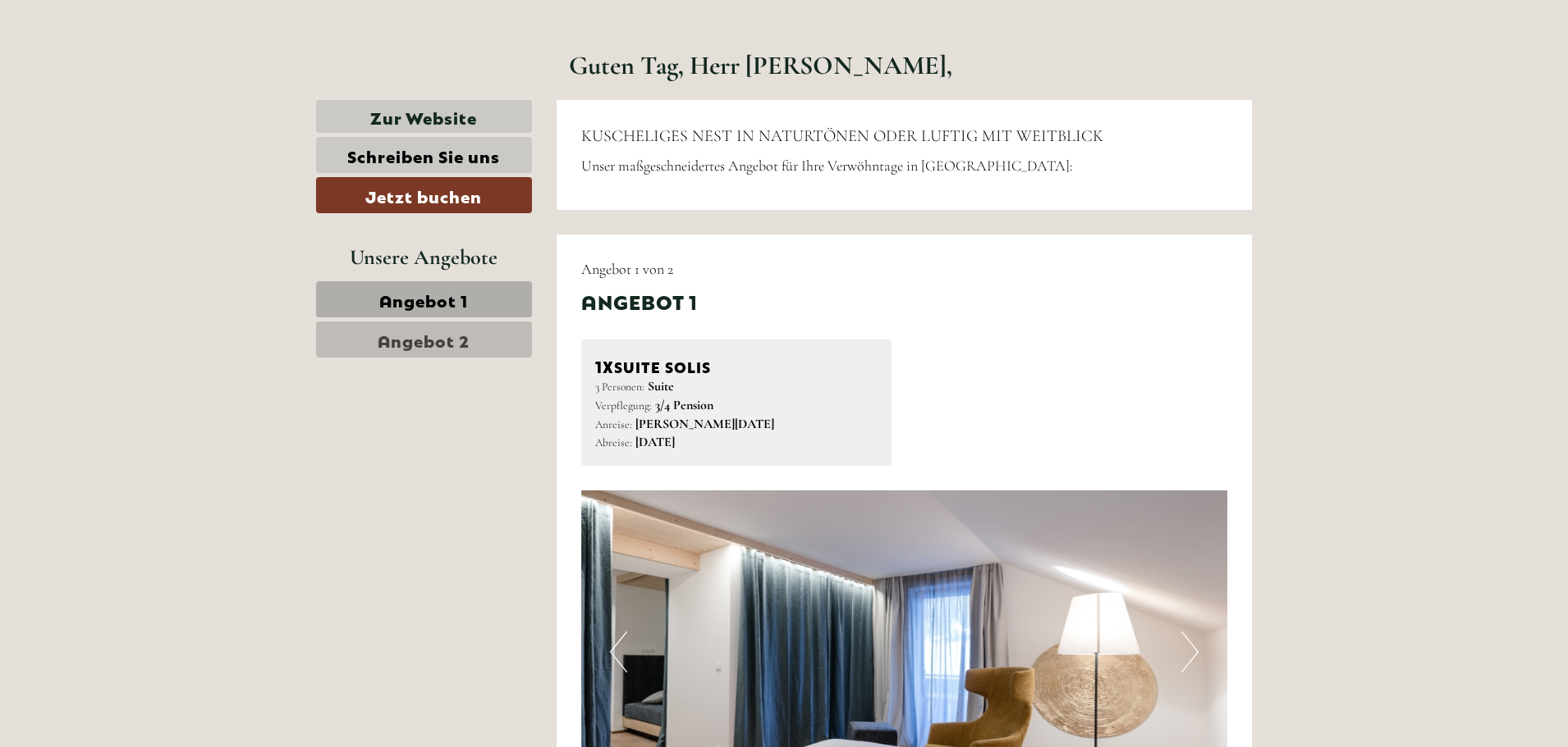
scroll to position [902, 0]
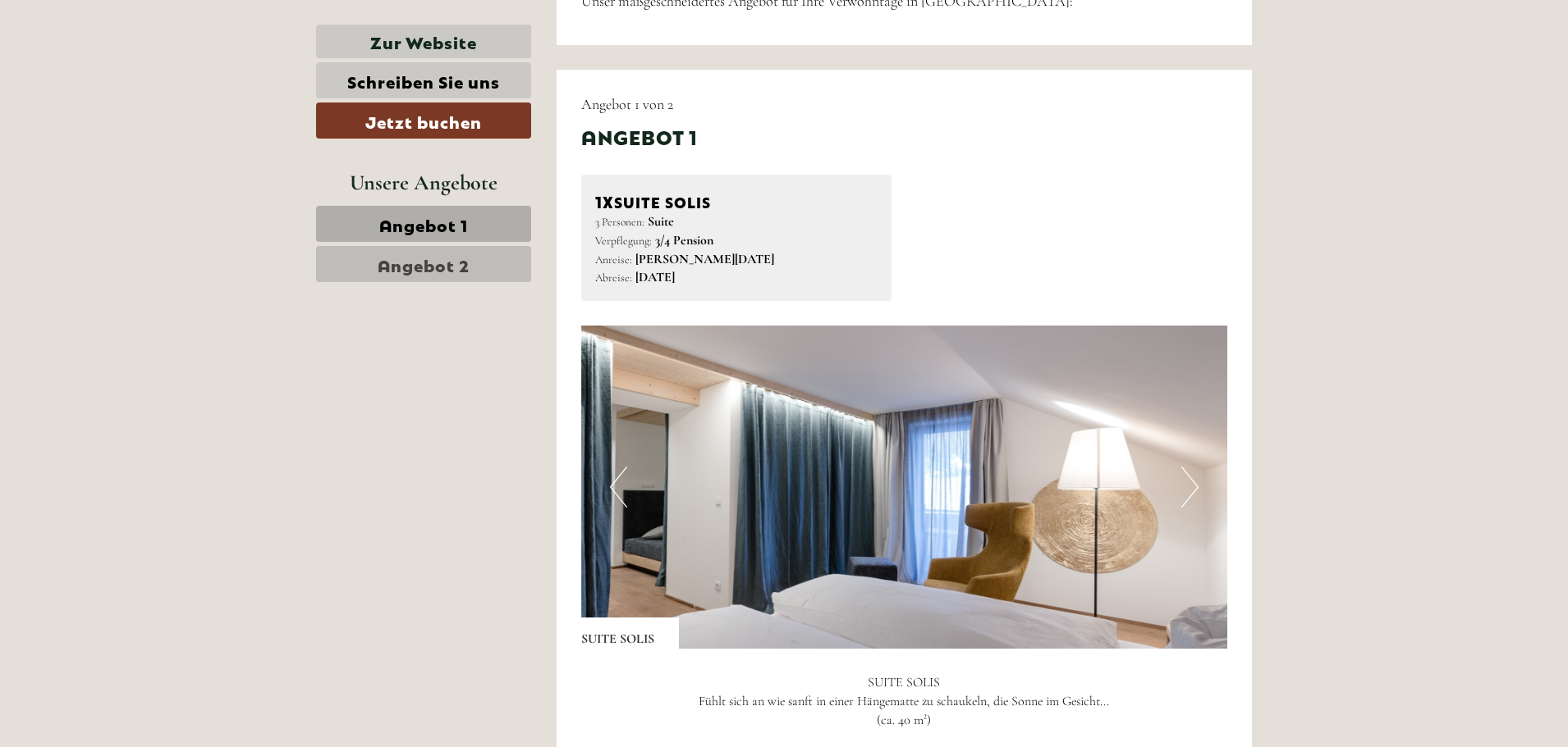
click at [1194, 483] on button "Next" at bounding box center [1189, 487] width 17 height 41
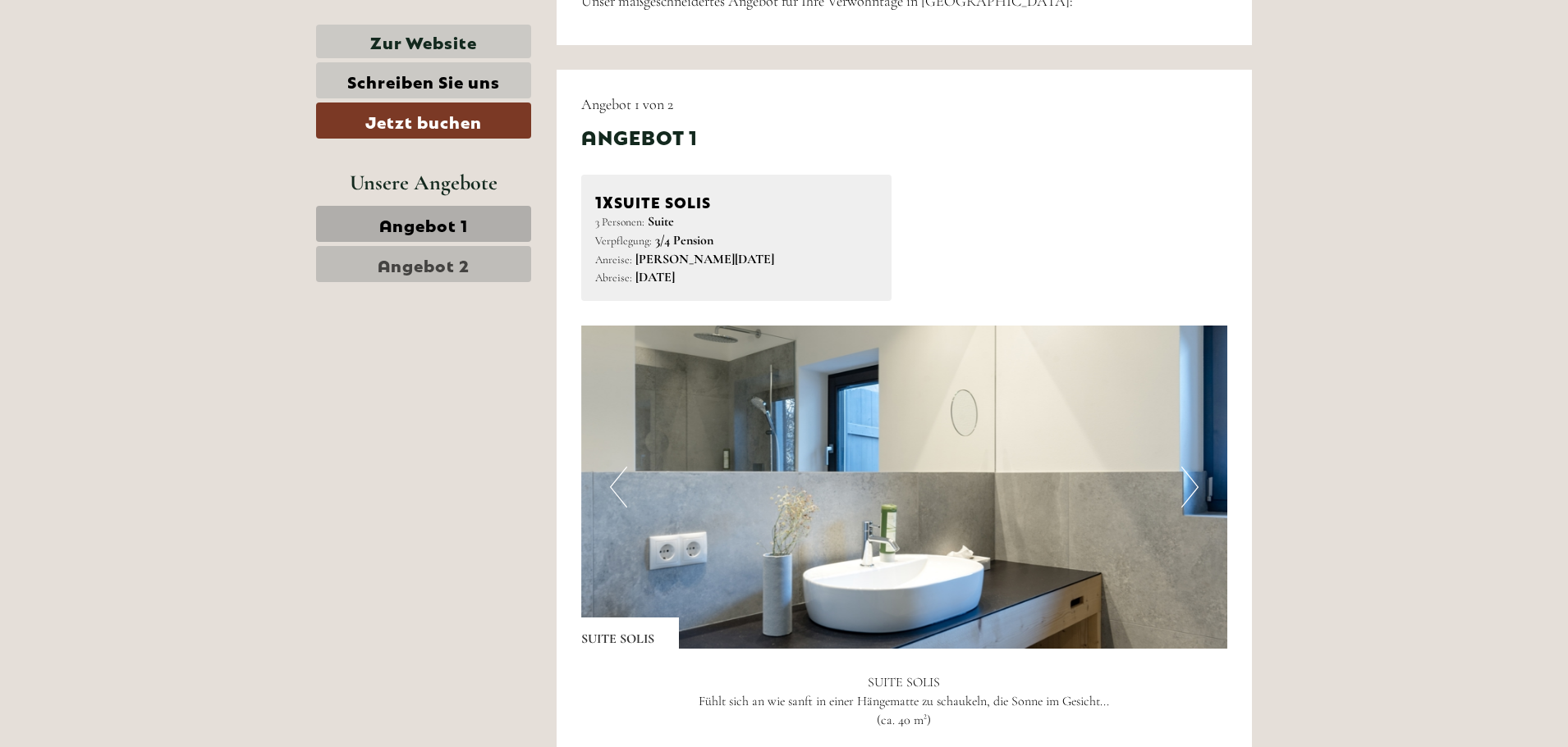
click at [1194, 483] on button "Next" at bounding box center [1189, 487] width 17 height 41
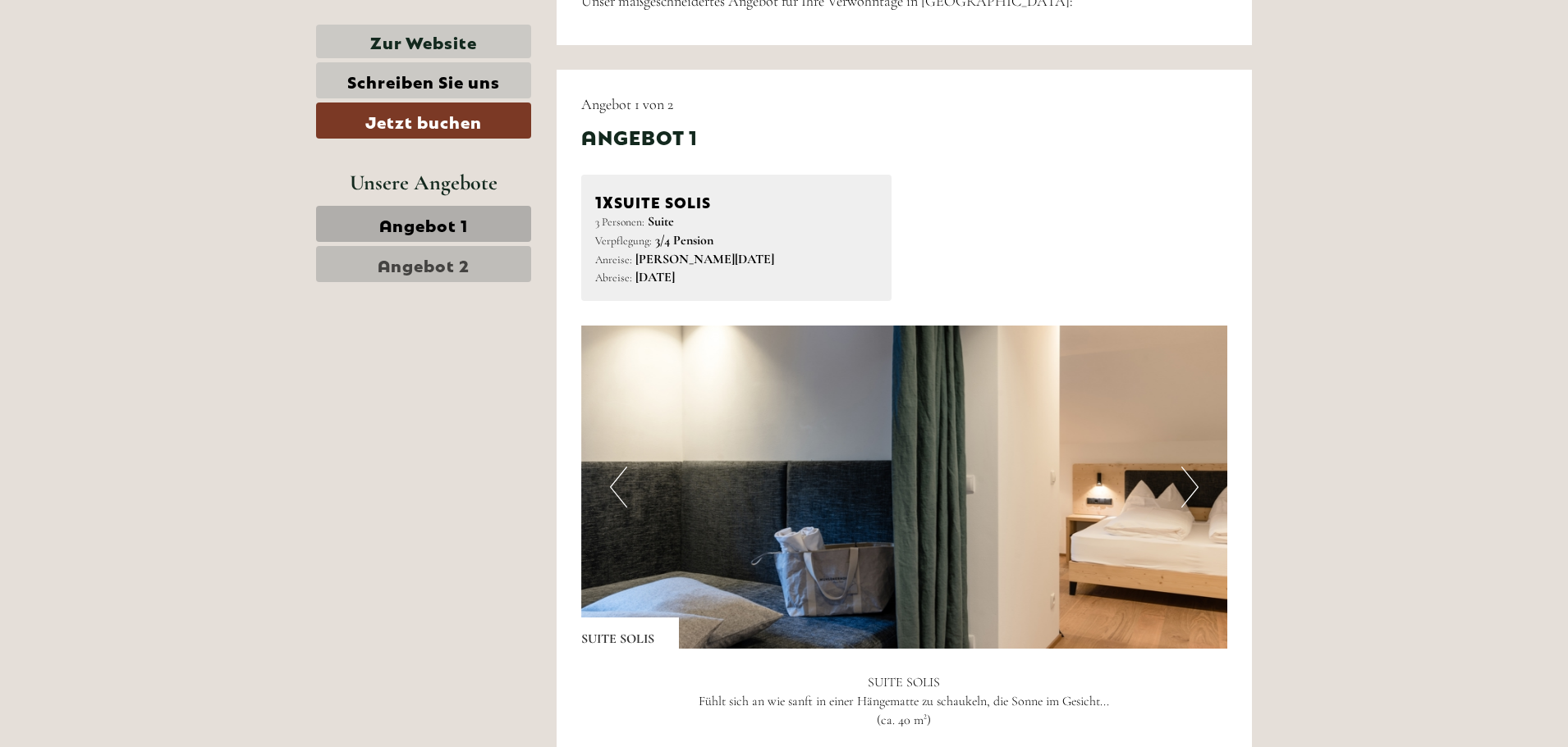
click at [1194, 483] on button "Next" at bounding box center [1189, 487] width 17 height 41
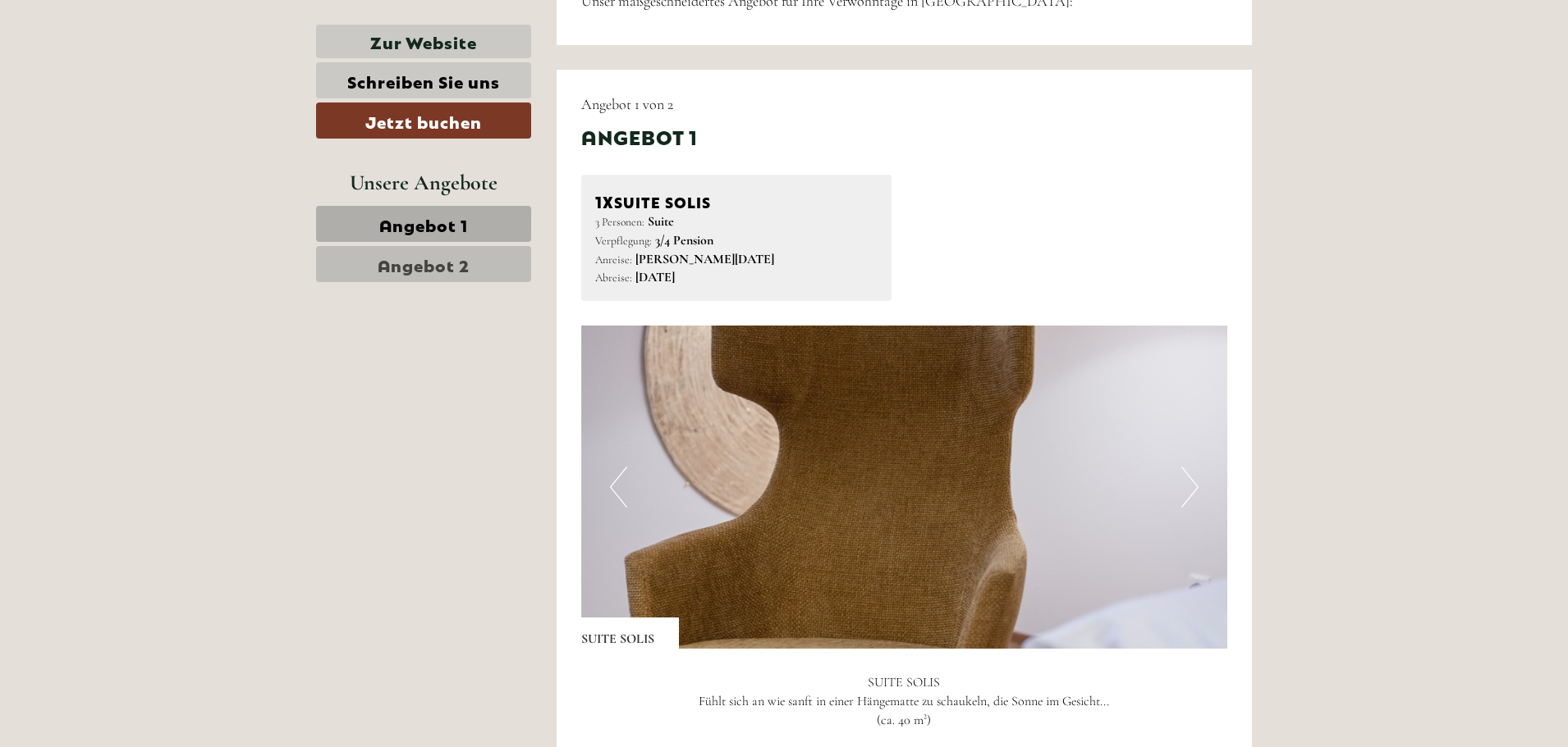
click at [1194, 483] on button "Next" at bounding box center [1189, 487] width 17 height 41
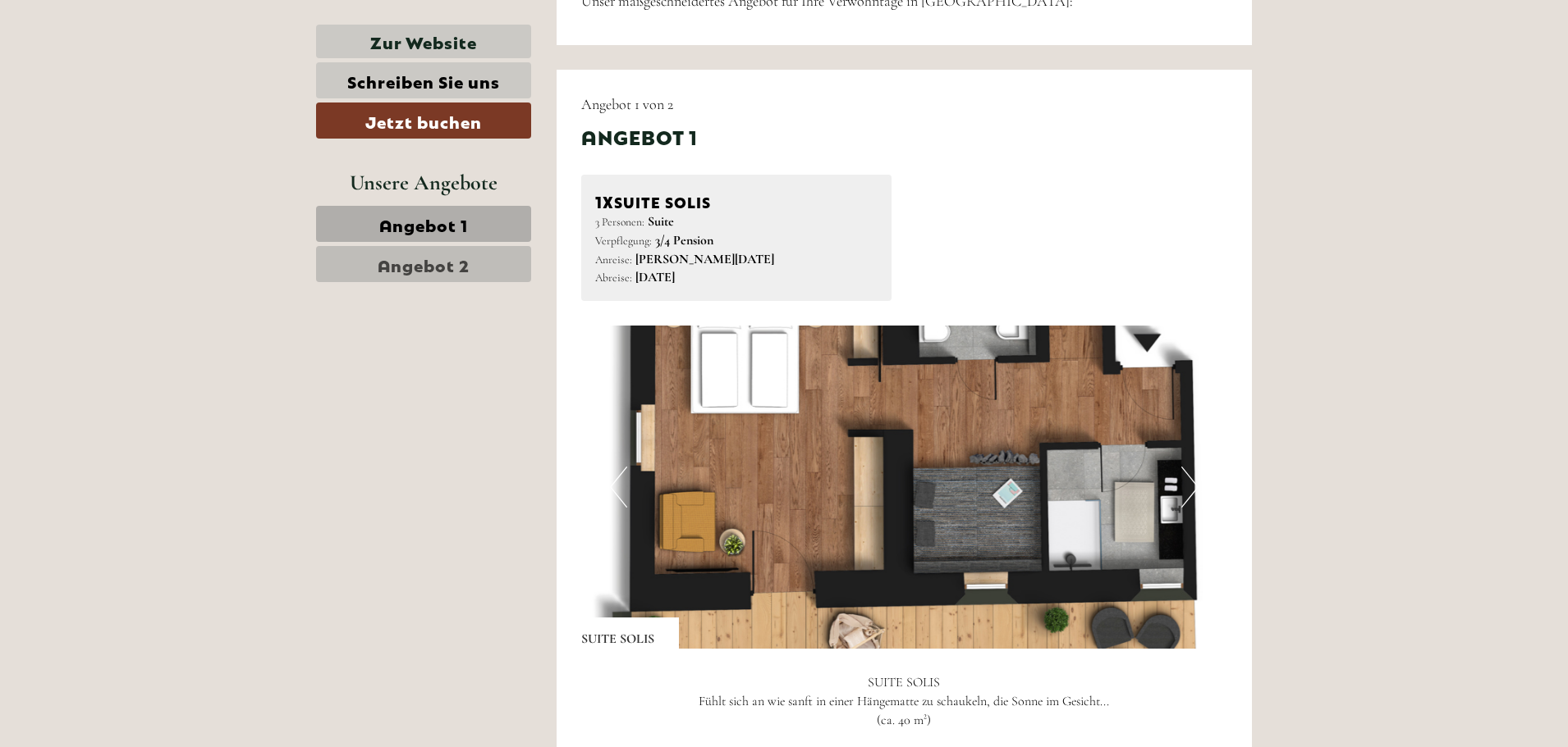
drag, startPoint x: 1024, startPoint y: 396, endPoint x: 897, endPoint y: 422, distance: 129.6
click at [905, 425] on img at bounding box center [904, 487] width 647 height 324
click at [1186, 486] on button "Next" at bounding box center [1189, 487] width 17 height 41
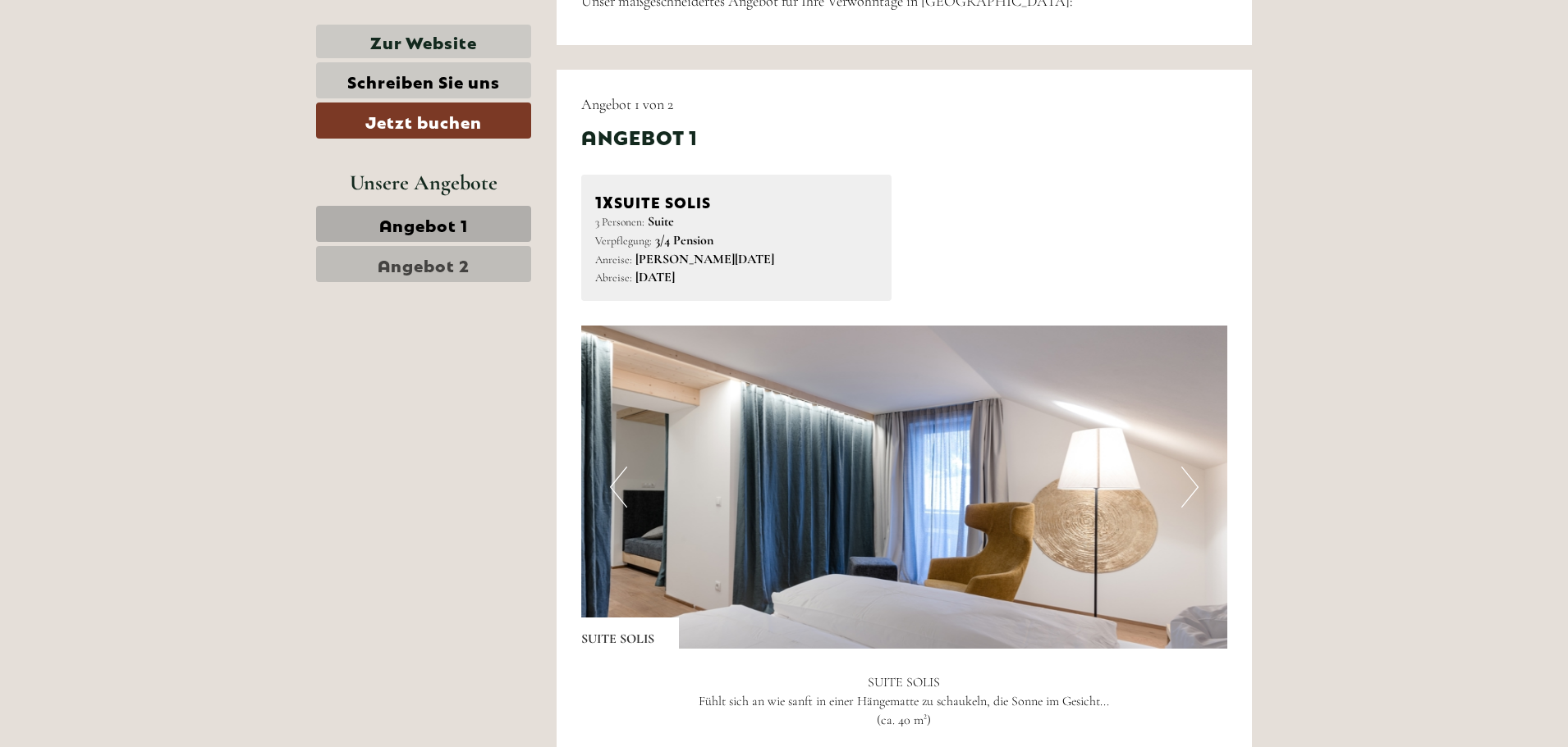
click at [1187, 486] on button "Next" at bounding box center [1189, 487] width 17 height 41
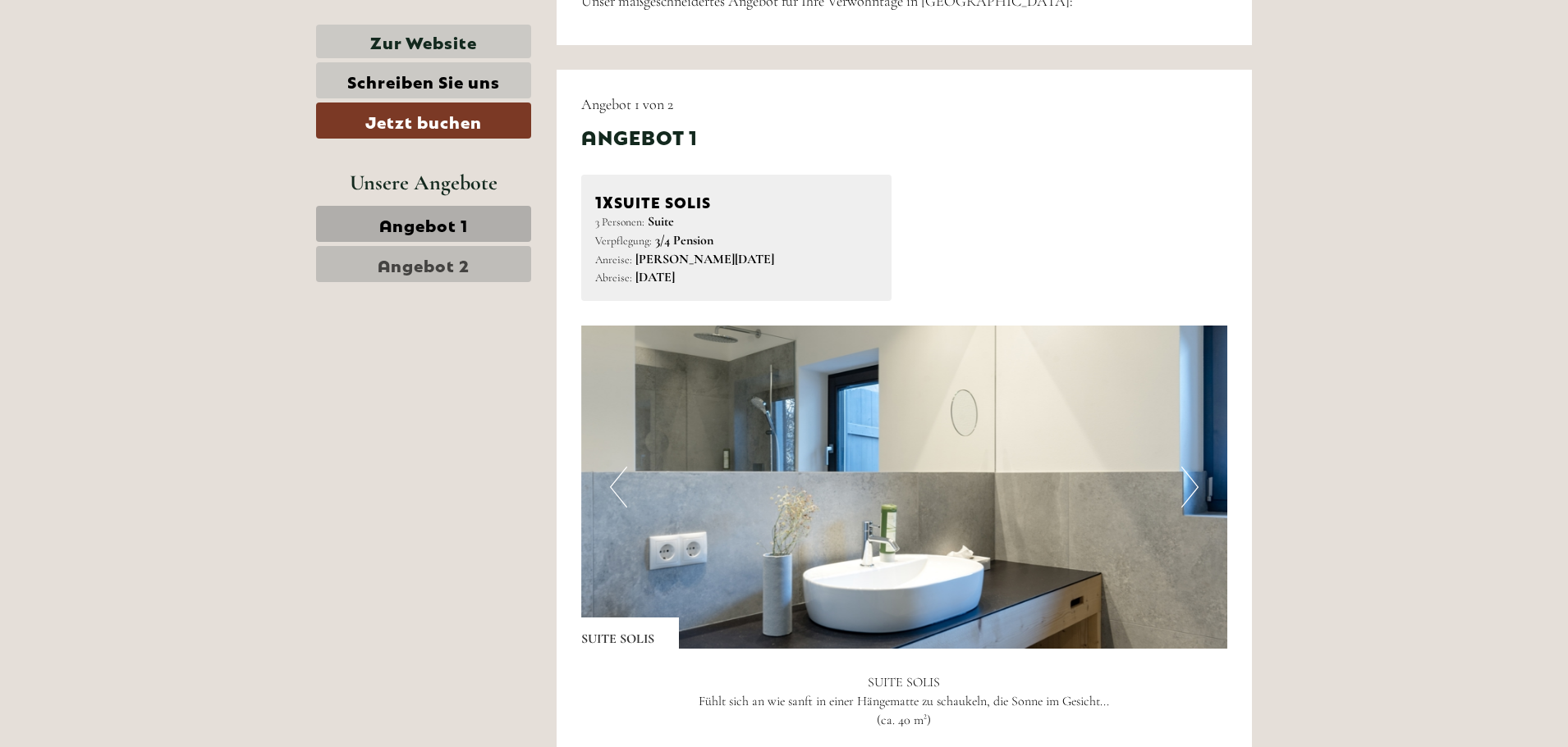
click at [1187, 486] on button "Next" at bounding box center [1189, 487] width 17 height 41
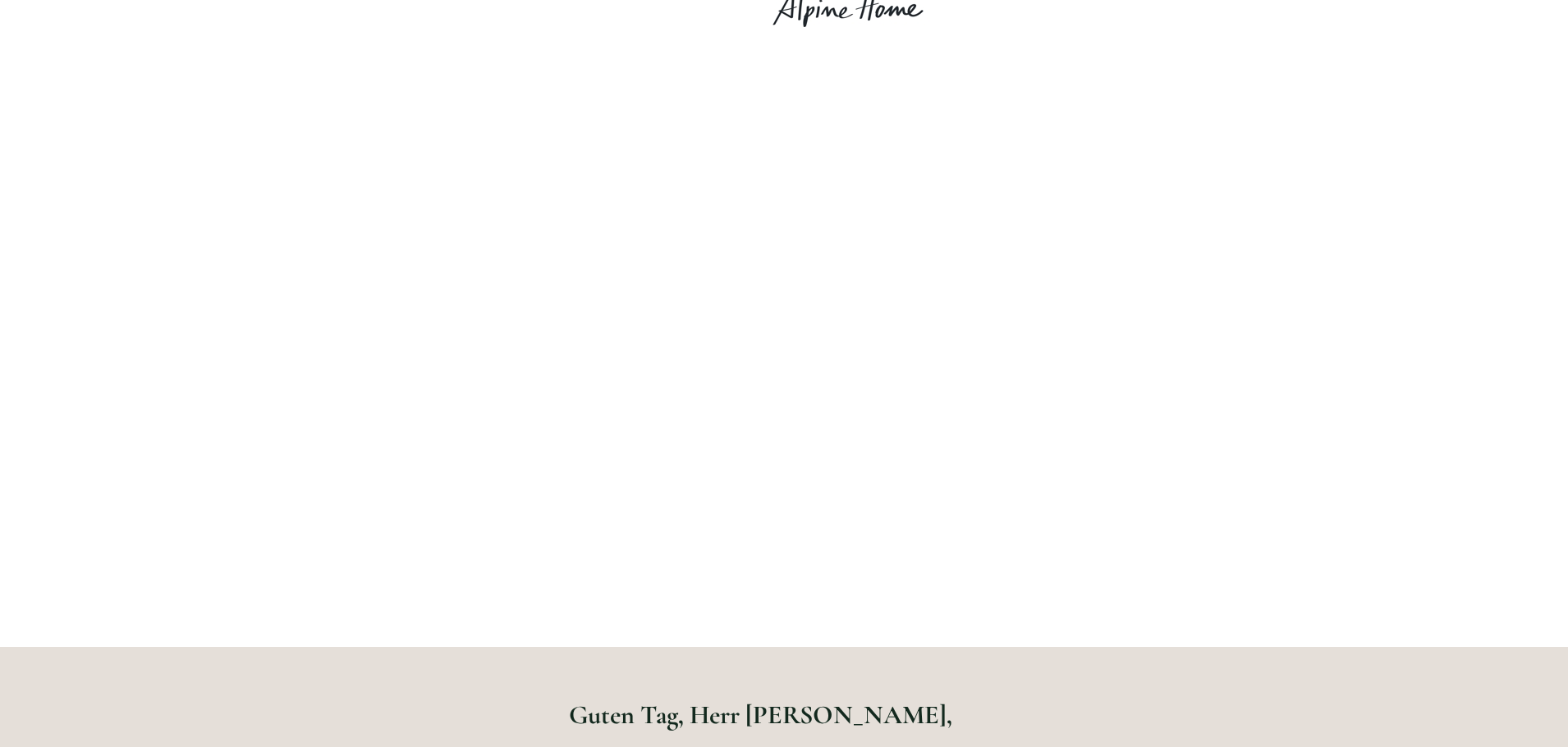
scroll to position [0, 0]
